Goal: Check status: Check status

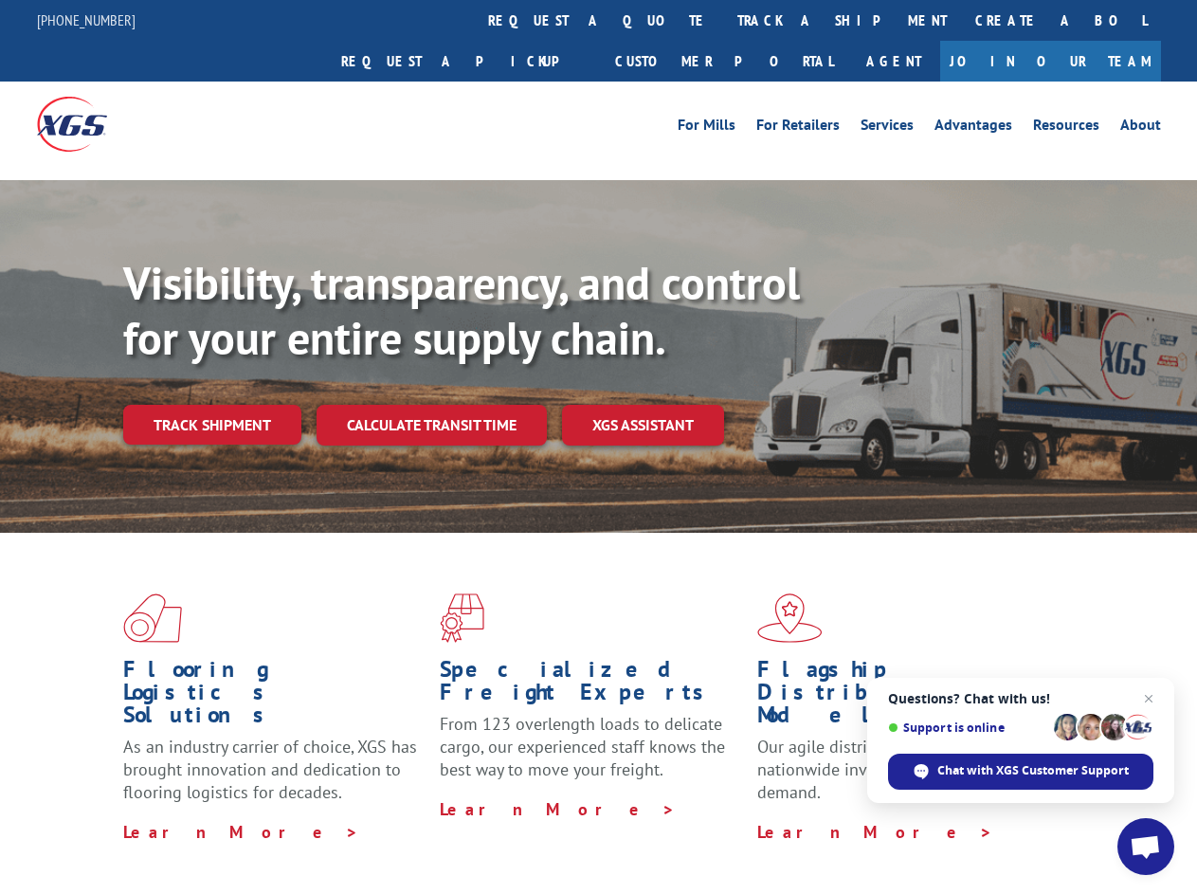
click at [598, 446] on div "Visibility, transparency, and control for your entire supply chain. Track shipm…" at bounding box center [660, 388] width 1074 height 264
click at [723, 20] on link "track a shipment" at bounding box center [842, 20] width 238 height 41
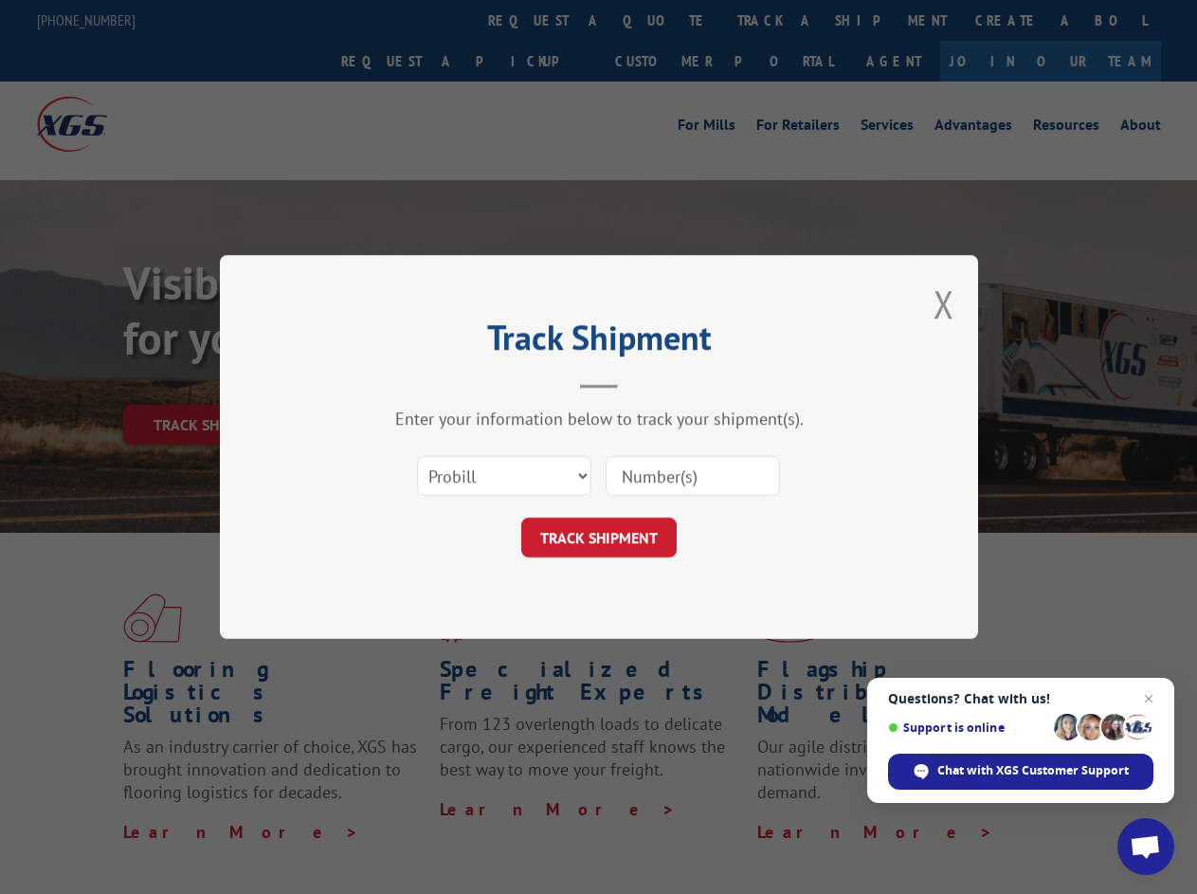
click at [661, 20] on div "Track Shipment Enter your information below to track your shipment(s). Select c…" at bounding box center [598, 447] width 1197 height 894
click at [780, 20] on div "Track Shipment Enter your information below to track your shipment(s). Select c…" at bounding box center [598, 447] width 1197 height 894
click at [211, 383] on div "Track Shipment Enter your information below to track your shipment(s). Select c…" at bounding box center [598, 447] width 1197 height 894
click at [430, 383] on header "Track Shipment" at bounding box center [599, 356] width 569 height 64
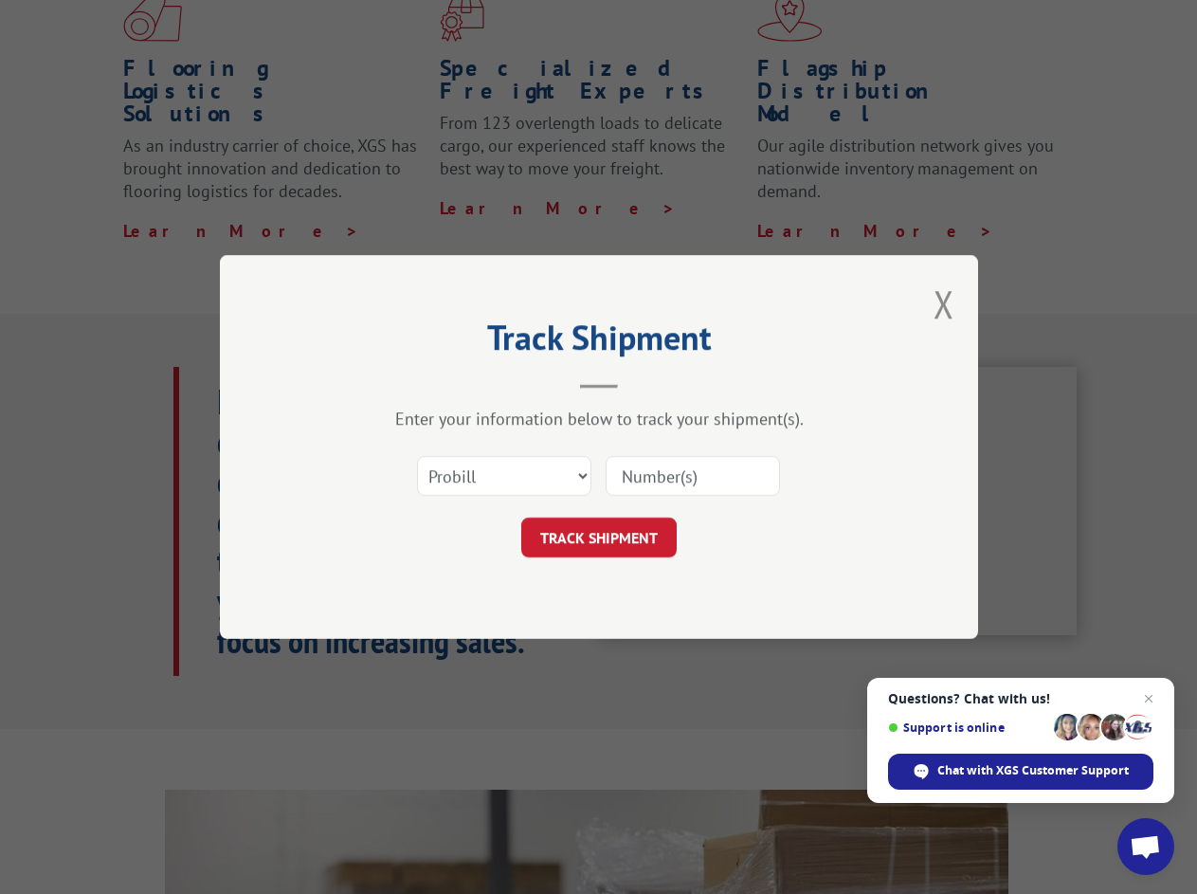
click at [643, 383] on header "Track Shipment" at bounding box center [599, 356] width 569 height 64
click at [1146, 846] on span "Open chat" at bounding box center [1145, 848] width 31 height 27
